Goal: Navigation & Orientation: Find specific page/section

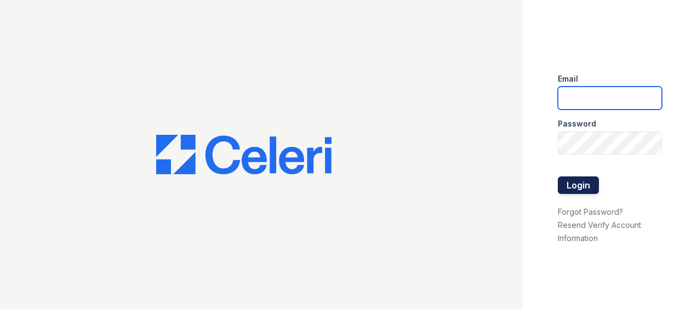
type input "[EMAIL_ADDRESS][DOMAIN_NAME]"
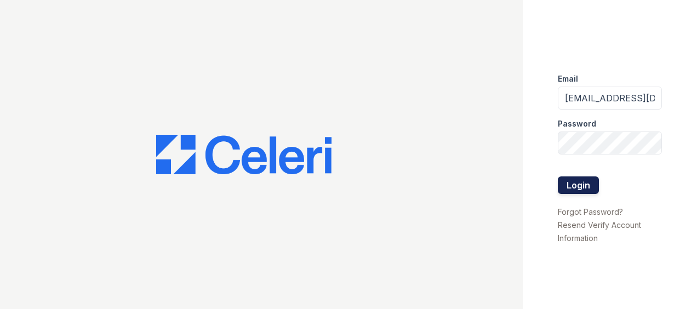
click at [589, 183] on button "Login" at bounding box center [577, 185] width 41 height 18
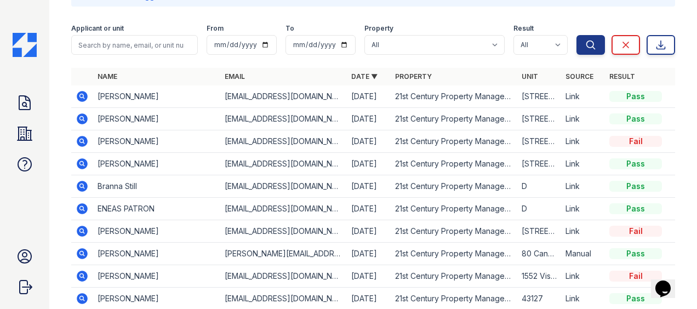
scroll to position [173, 0]
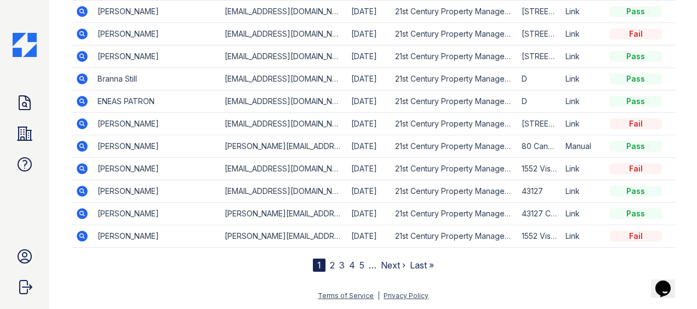
click at [330, 264] on link "2" at bounding box center [332, 265] width 5 height 11
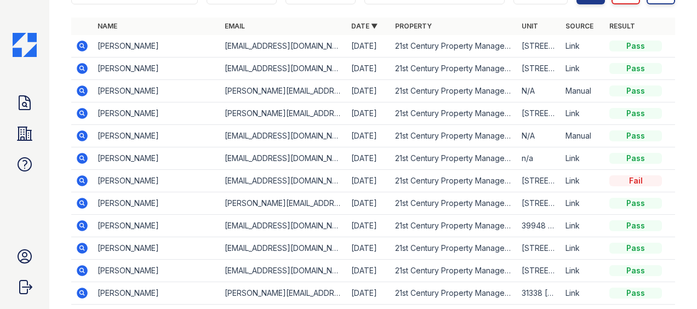
scroll to position [110, 0]
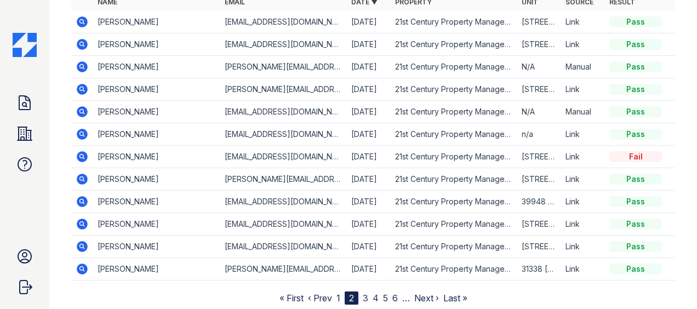
click at [363, 300] on link "3" at bounding box center [365, 297] width 5 height 11
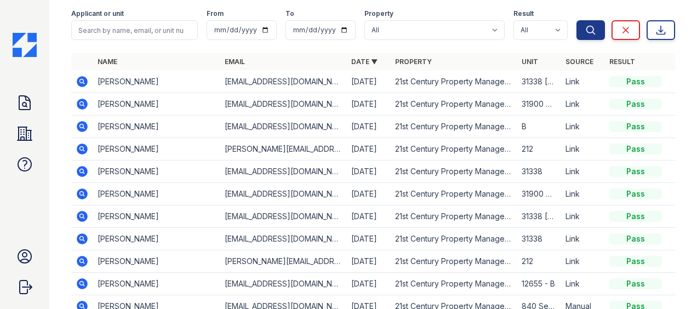
scroll to position [110, 0]
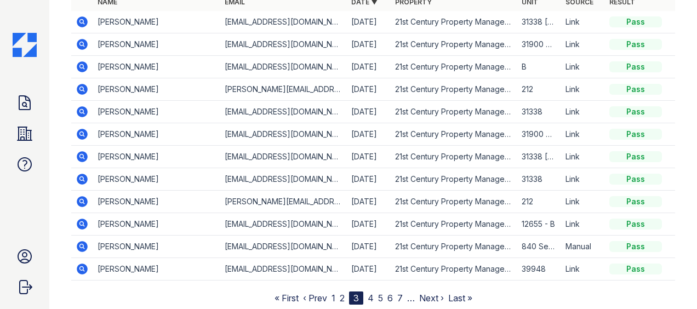
click at [368, 296] on link "4" at bounding box center [370, 297] width 6 height 11
